Goal: Task Accomplishment & Management: Manage account settings

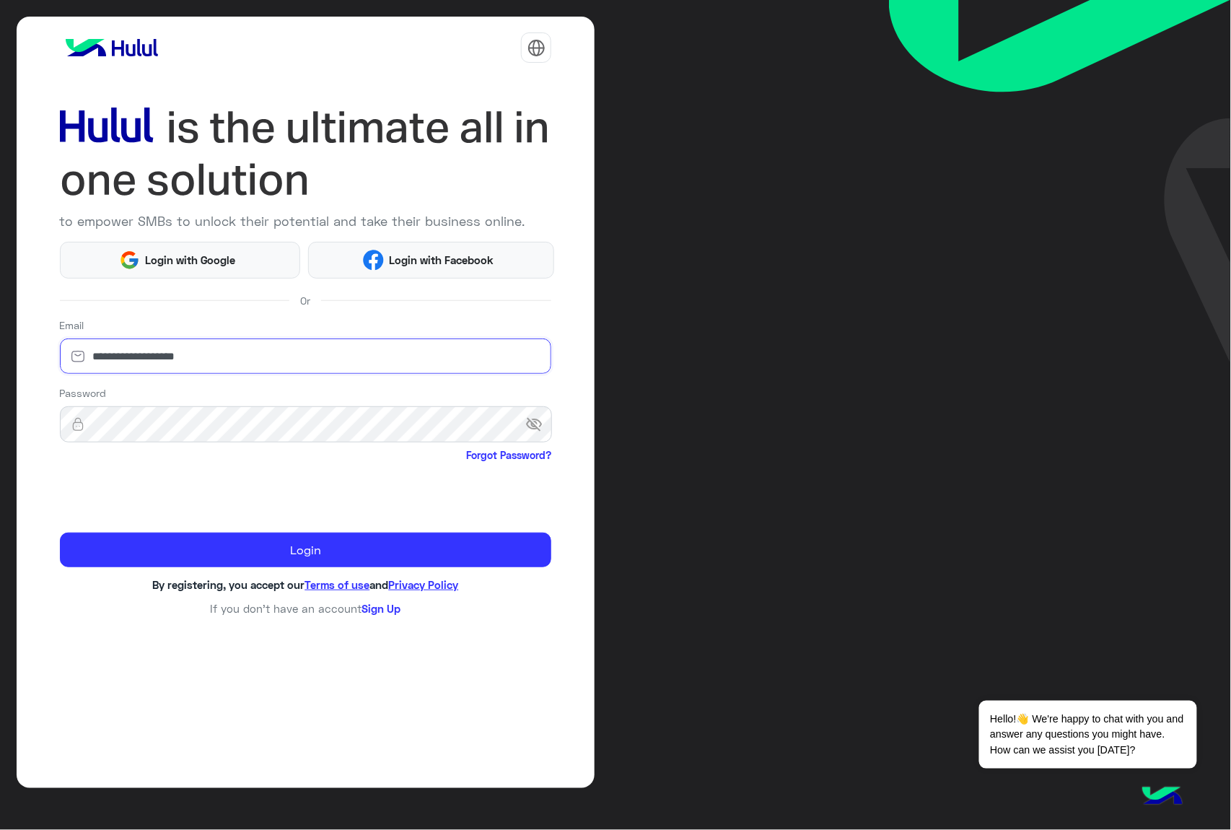
click at [226, 348] on input "**********" at bounding box center [306, 356] width 492 height 36
type input "**********"
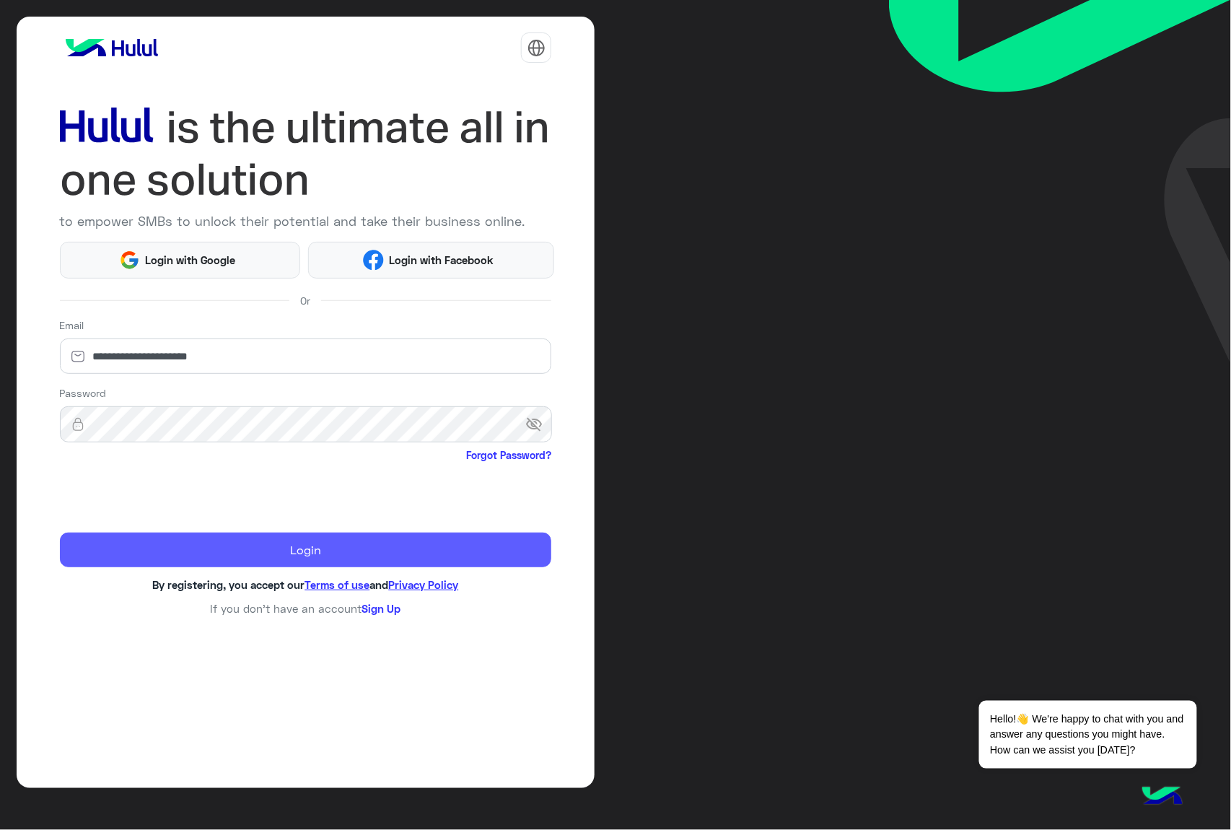
click at [327, 554] on button "Login" at bounding box center [306, 549] width 492 height 35
